Goal: Transaction & Acquisition: Download file/media

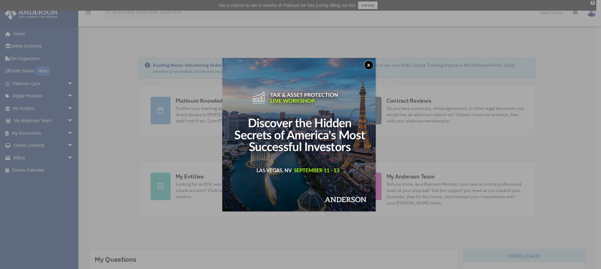
click at [369, 65] on button "x" at bounding box center [368, 64] width 9 height 9
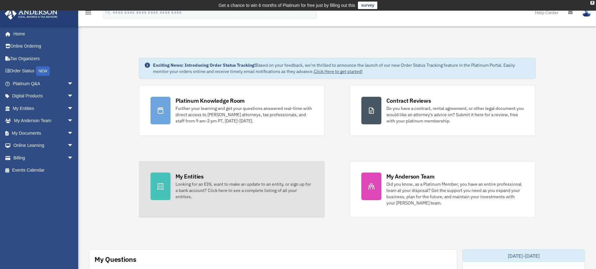
click at [182, 191] on div "Looking for an EIN, want to make an update to an entity, or sign up for a bank …" at bounding box center [244, 190] width 138 height 19
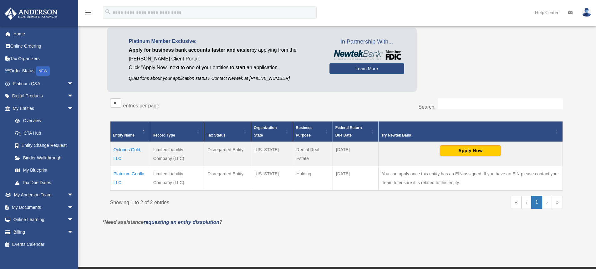
scroll to position [63, 0]
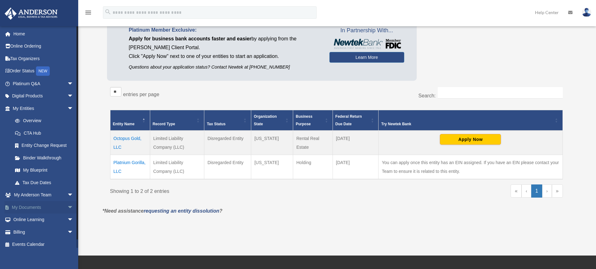
click at [67, 205] on span "arrow_drop_down" at bounding box center [73, 207] width 13 height 13
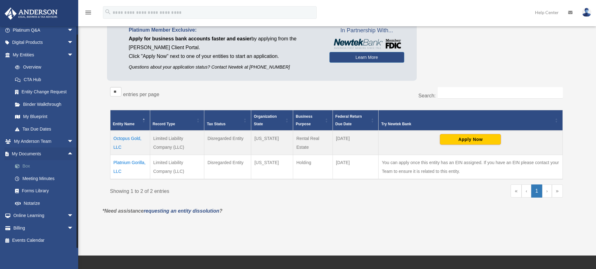
click at [25, 165] on link "Box" at bounding box center [46, 166] width 74 height 13
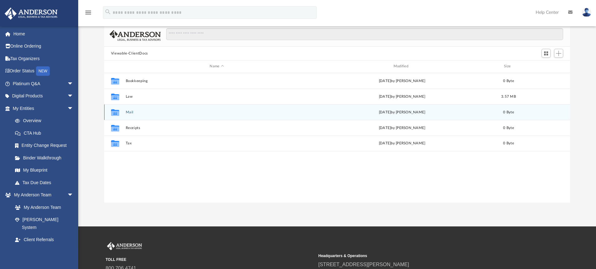
scroll to position [63, 0]
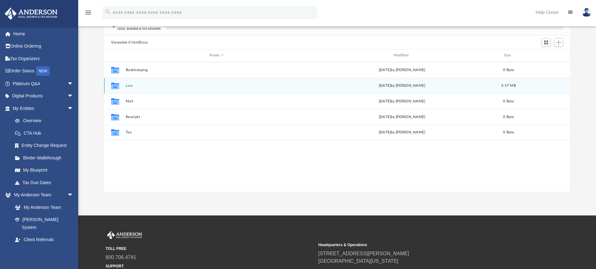
click at [116, 87] on icon "grid" at bounding box center [115, 85] width 8 height 7
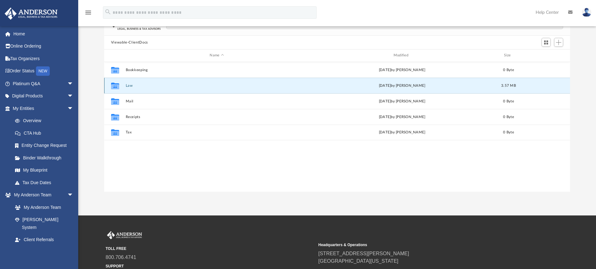
click at [114, 87] on icon "grid" at bounding box center [115, 85] width 8 height 7
click at [128, 86] on button "Law" at bounding box center [216, 86] width 182 height 4
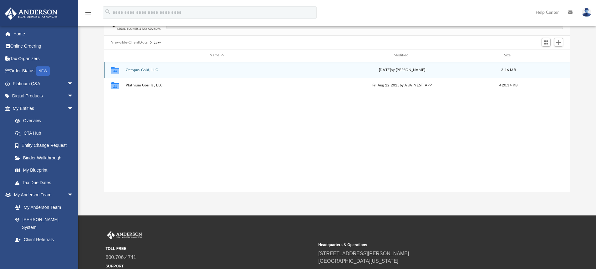
click at [146, 70] on button "Octopus Gold, LLC" at bounding box center [216, 70] width 182 height 4
click at [133, 69] on button "Initial Docs" at bounding box center [216, 70] width 182 height 4
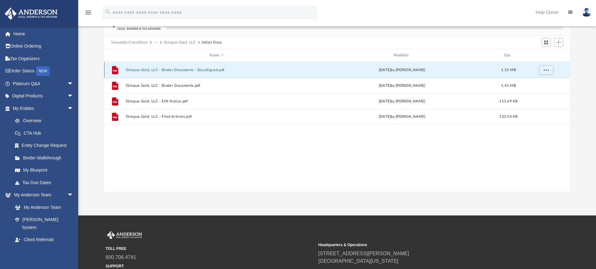
click at [191, 71] on button "Octopus Gold, LLC - Binder Documents - DocuSigned.pdf" at bounding box center [216, 70] width 182 height 4
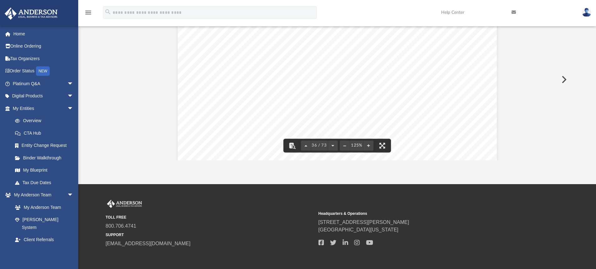
scroll to position [14858, 0]
drag, startPoint x: 550, startPoint y: 174, endPoint x: 548, endPoint y: 205, distance: 31.0
click at [548, 207] on div "menu search Site Menu add [EMAIL_ADDRESS][DOMAIN_NAME] My Profile Reset Passwor…" at bounding box center [298, 106] width 596 height 379
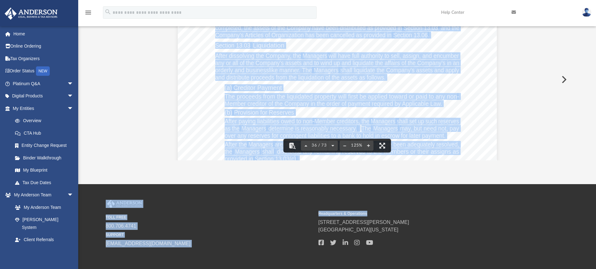
scroll to position [14764, 0]
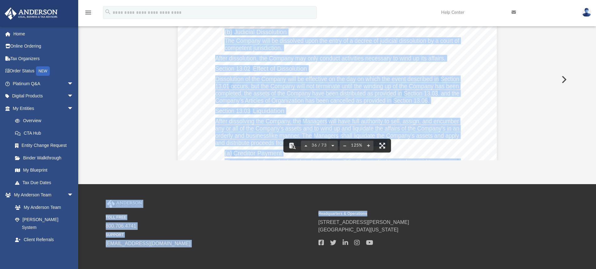
scroll to position [14826, 0]
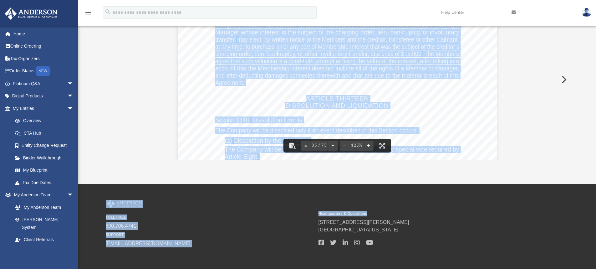
scroll to position [14482, 0]
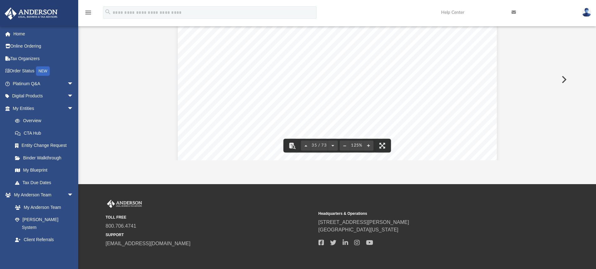
click at [581, 61] on div "Difficulty viewing your box folder? You can also access your account directly o…" at bounding box center [337, 60] width 518 height 200
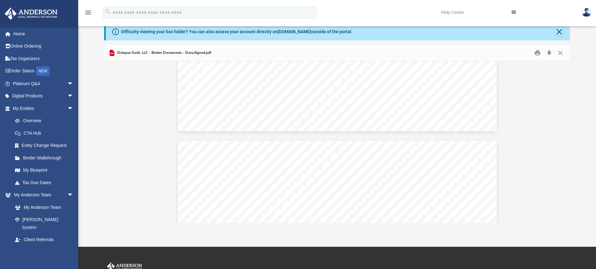
scroll to position [22690, 0]
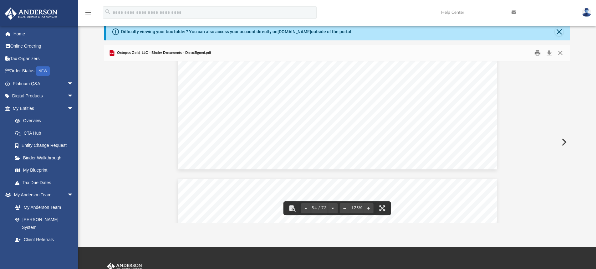
click at [537, 54] on button "Print" at bounding box center [537, 53] width 13 height 10
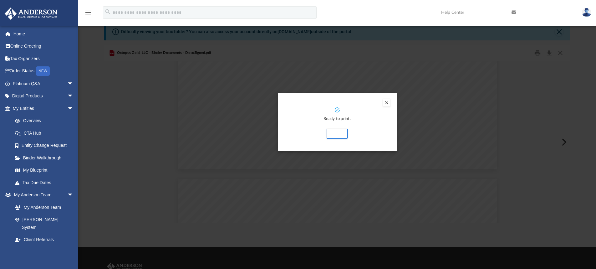
click at [387, 103] on button "Preview" at bounding box center [387, 103] width 8 height 8
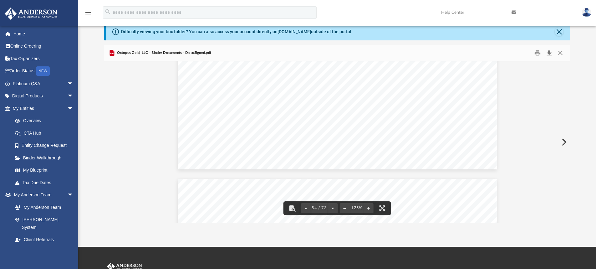
click at [550, 54] on button "Download" at bounding box center [548, 53] width 11 height 10
